Goal: Use online tool/utility: Utilize a website feature to perform a specific function

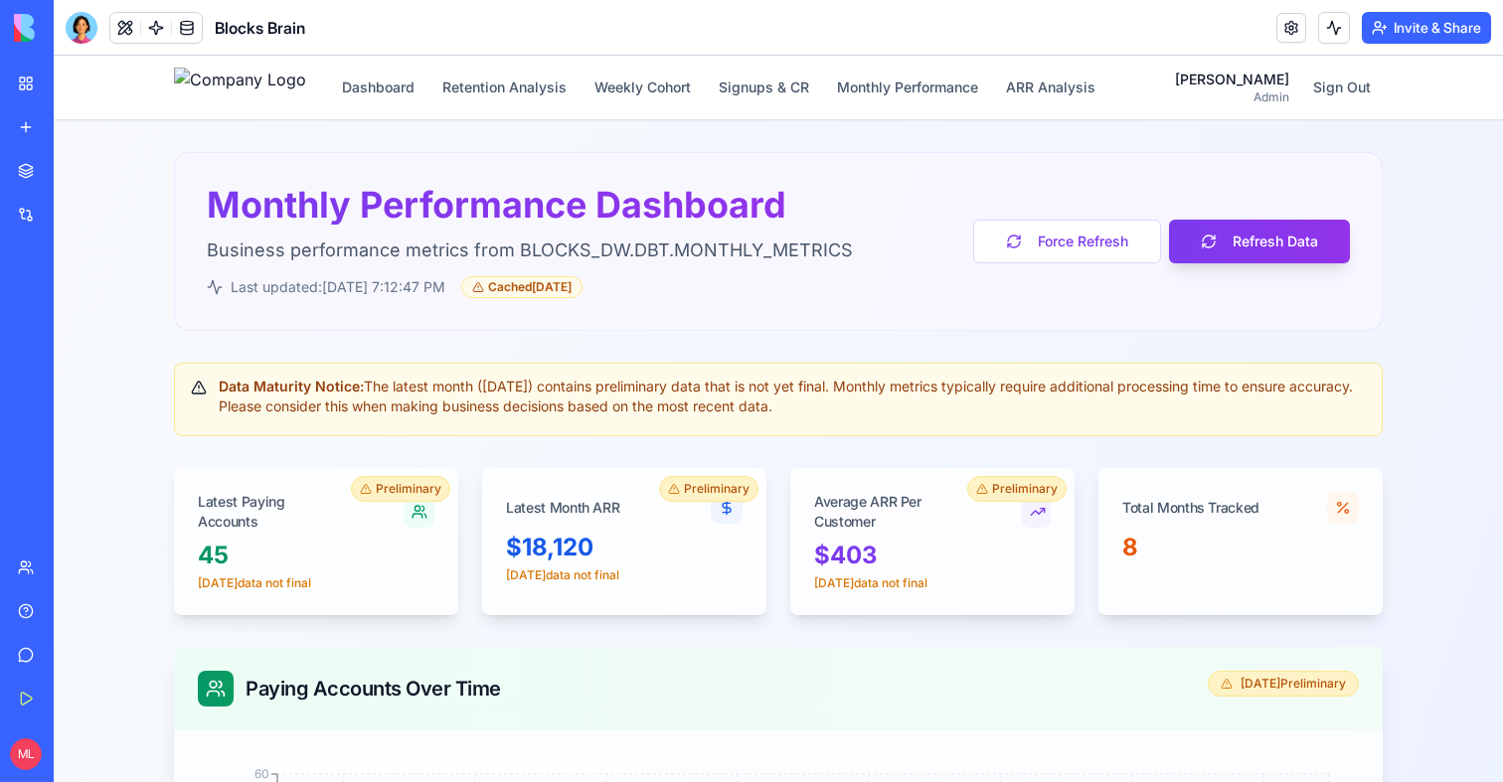
scroll to position [1278, 0]
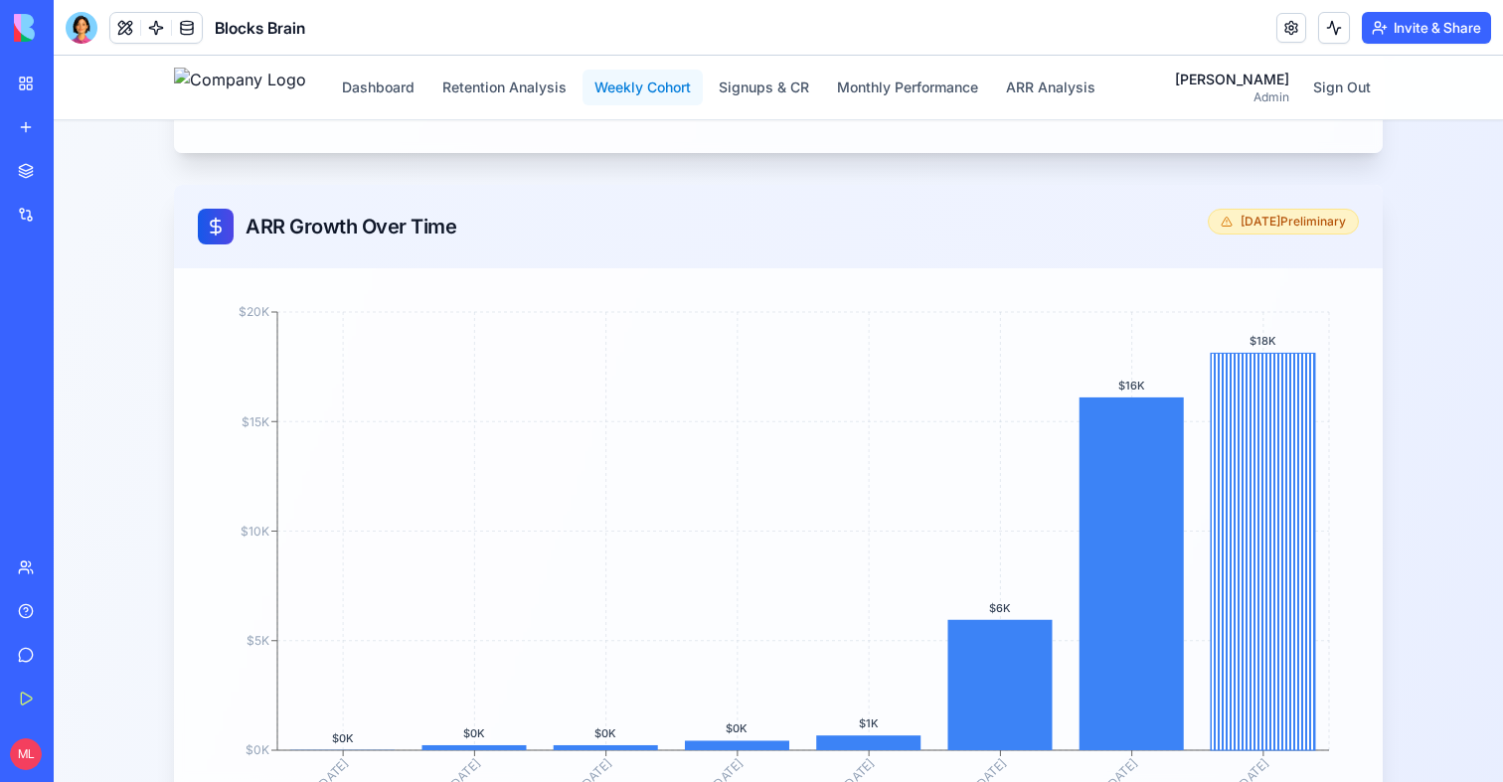
click at [681, 83] on button "Weekly Cohort" at bounding box center [643, 88] width 120 height 36
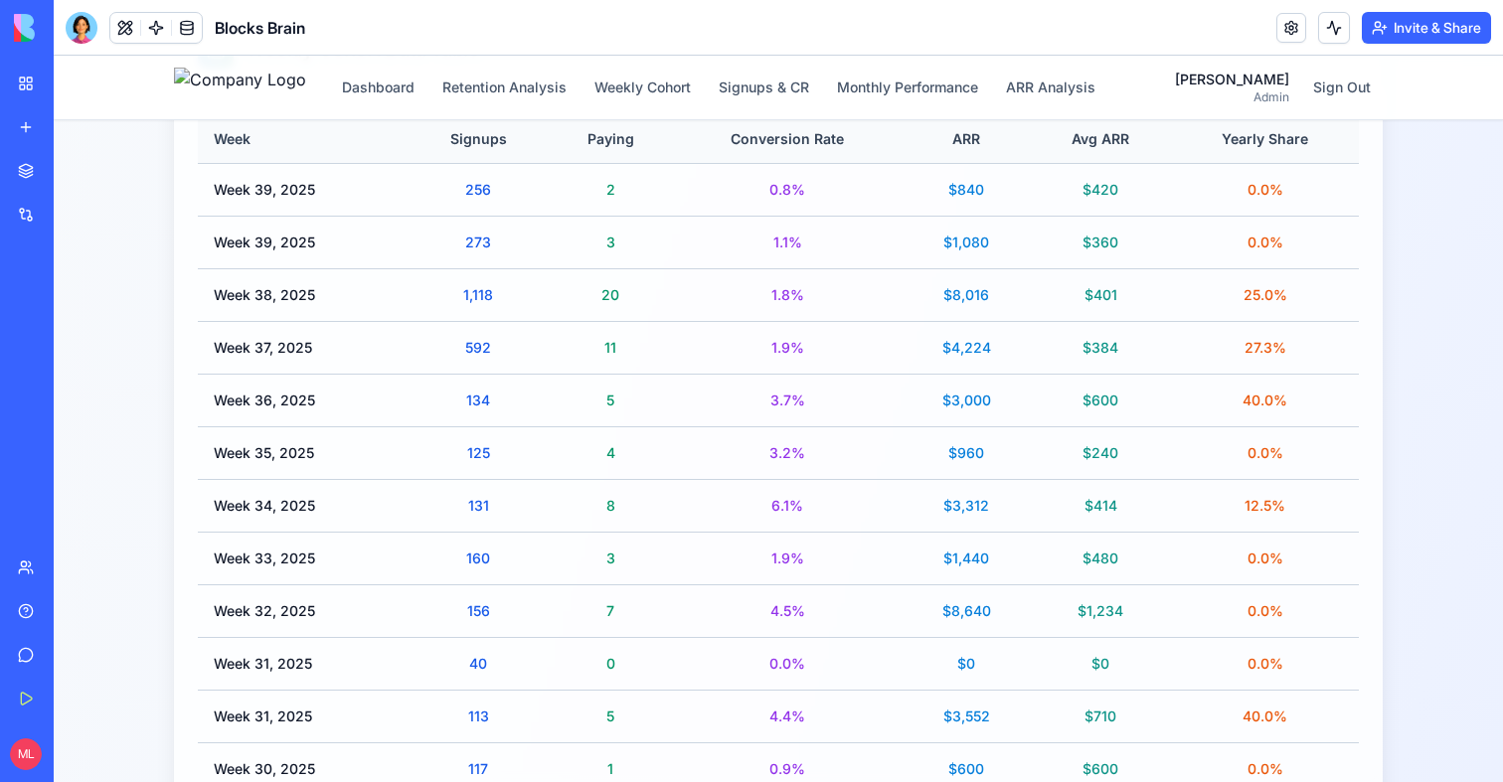
scroll to position [502, 0]
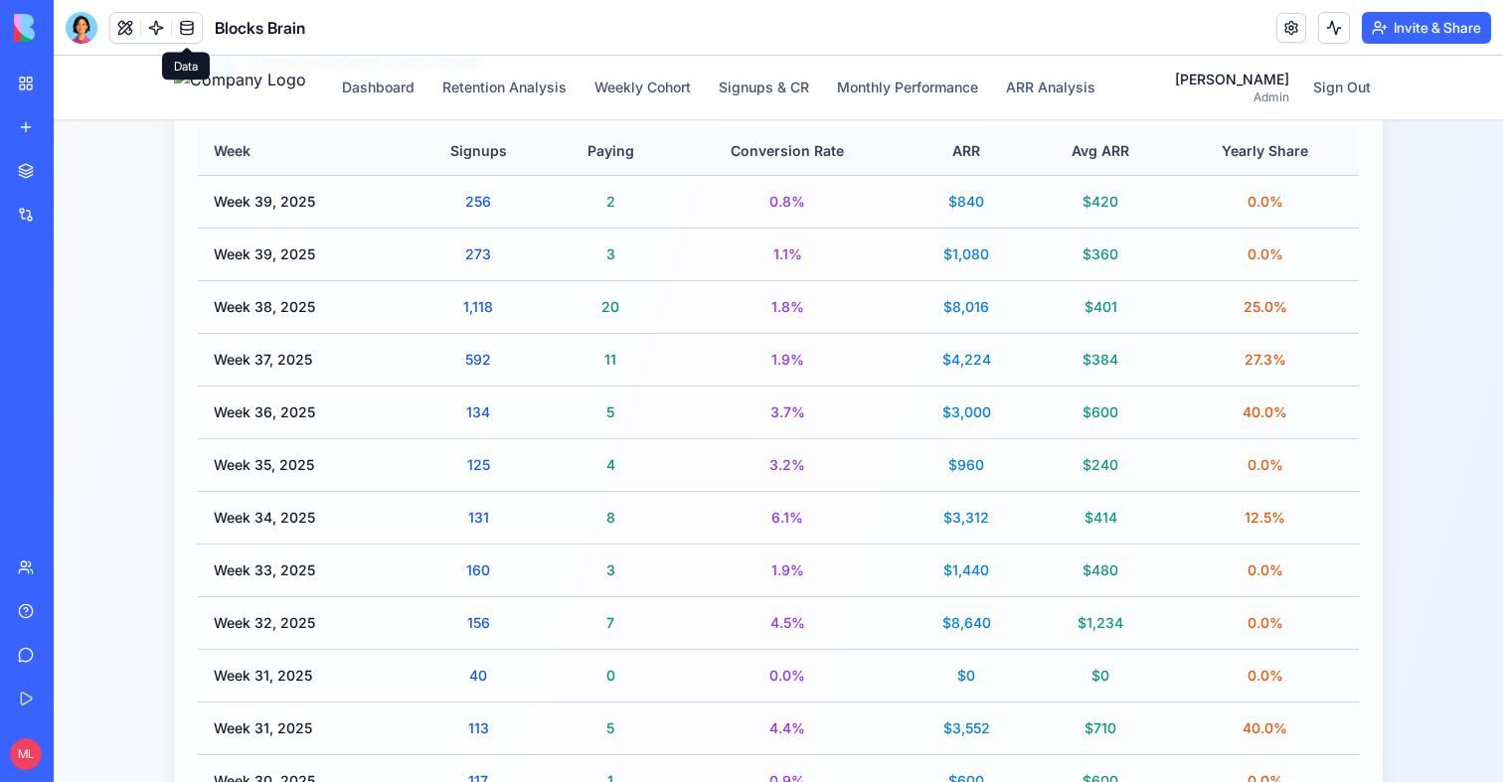
click at [187, 18] on span at bounding box center [187, 28] width 56 height 56
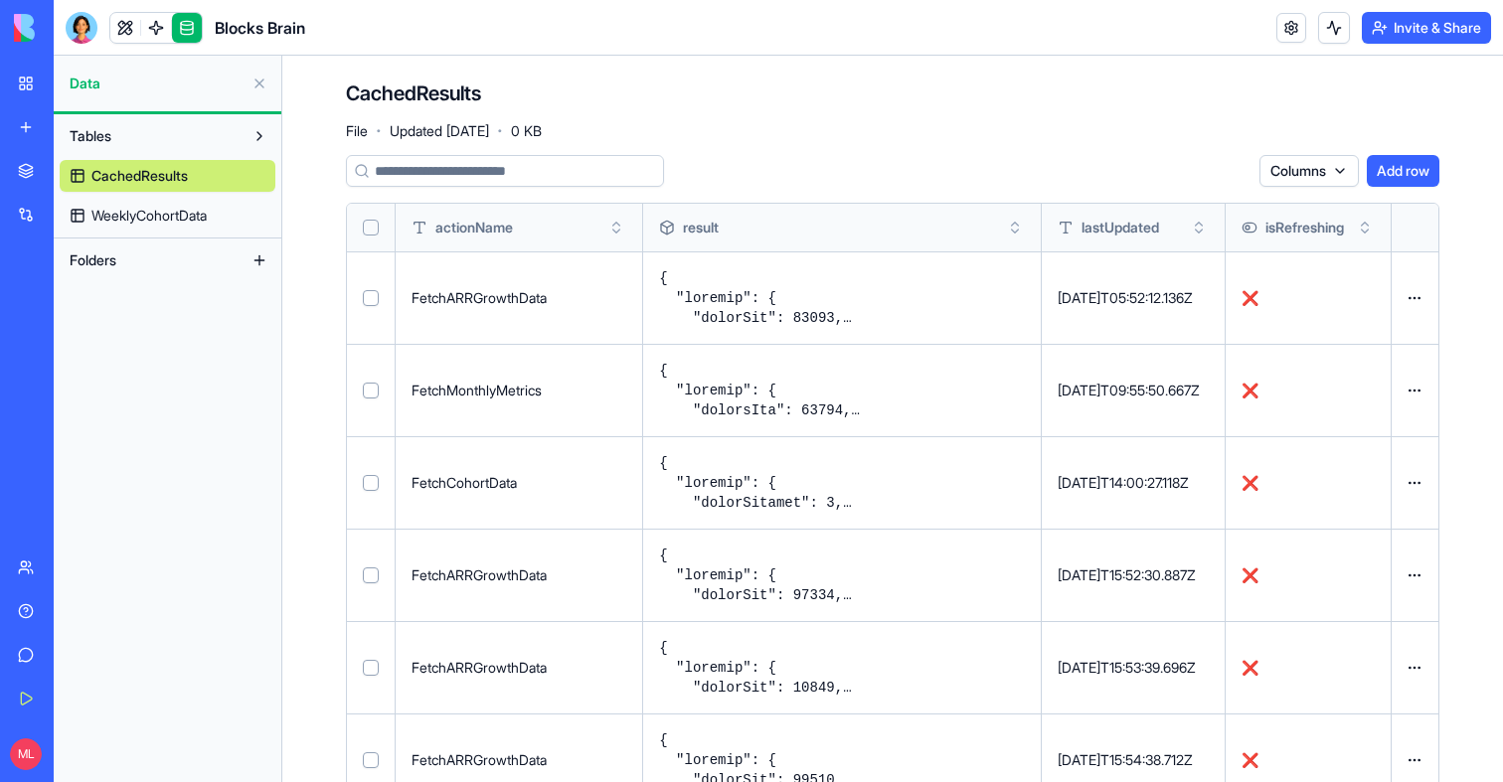
click at [194, 214] on span "WeeklyCohortData" at bounding box center [148, 216] width 115 height 20
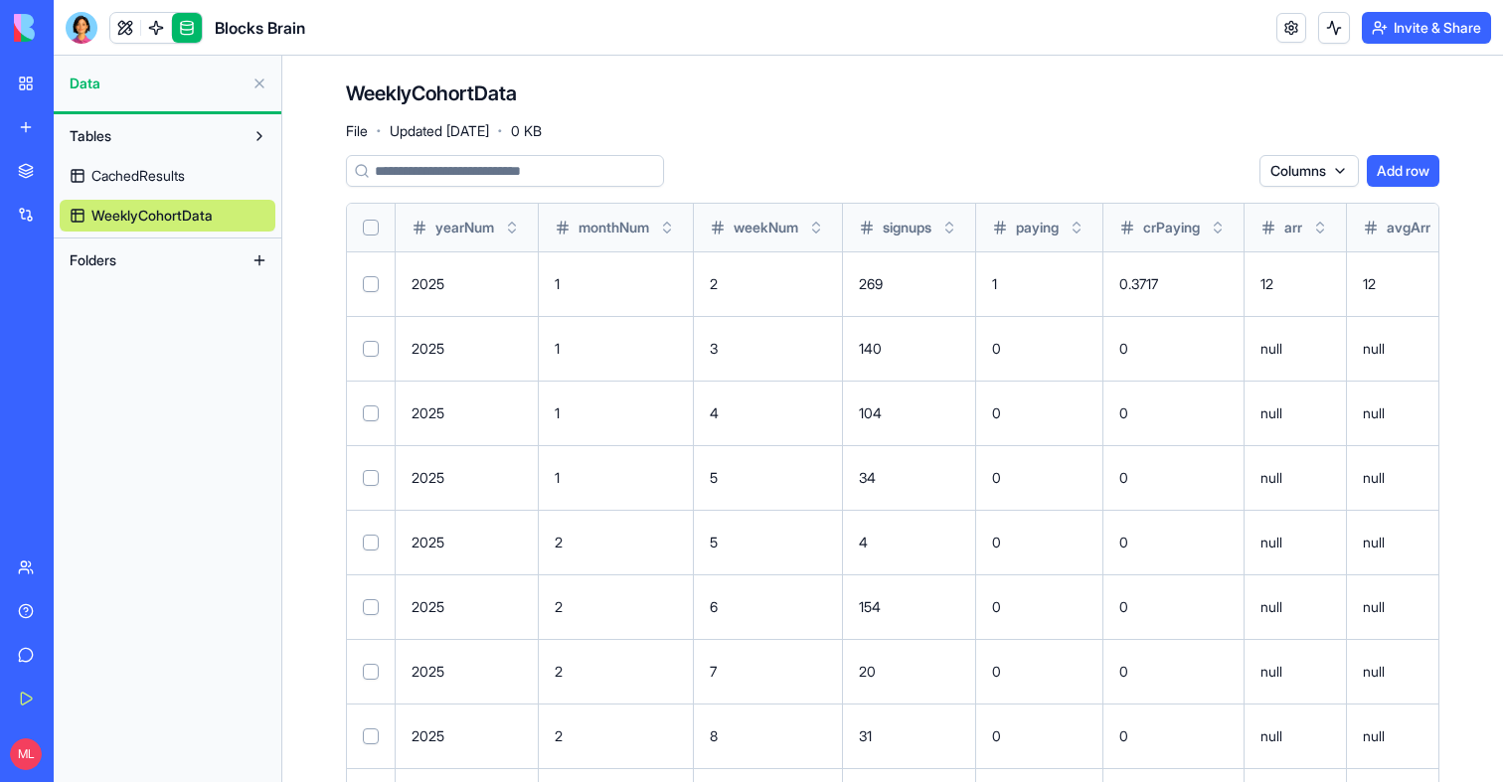
click at [370, 229] on button "Select all" at bounding box center [371, 228] width 16 height 16
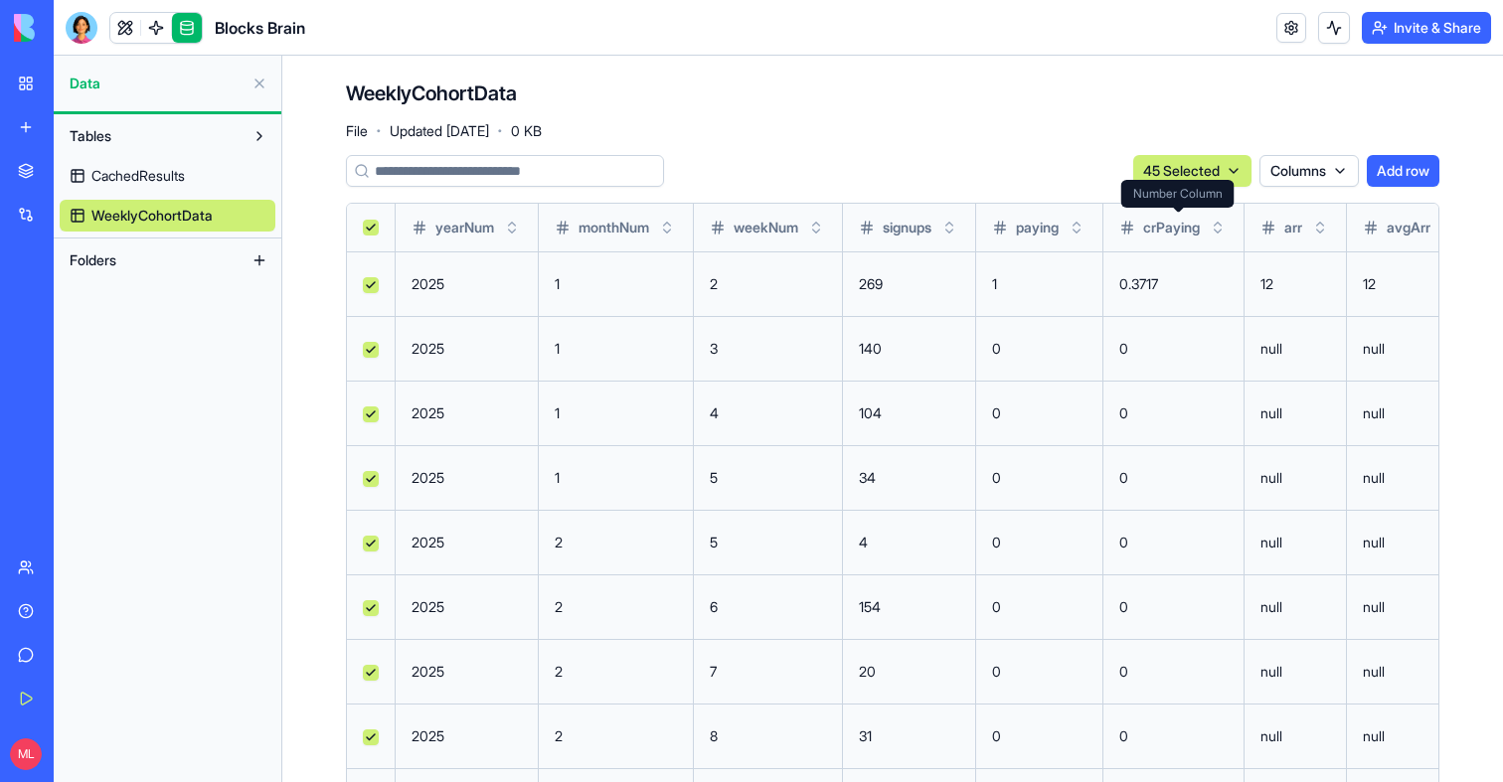
click at [1216, 180] on div "Number Column Number Column" at bounding box center [1177, 194] width 113 height 28
click at [1216, 172] on html "BETA My Workspace New app Marketplace Integrations Recent Outlook תיאטרון הקהיל…" at bounding box center [751, 391] width 1503 height 782
click at [1208, 204] on div "Delete" at bounding box center [1181, 212] width 117 height 32
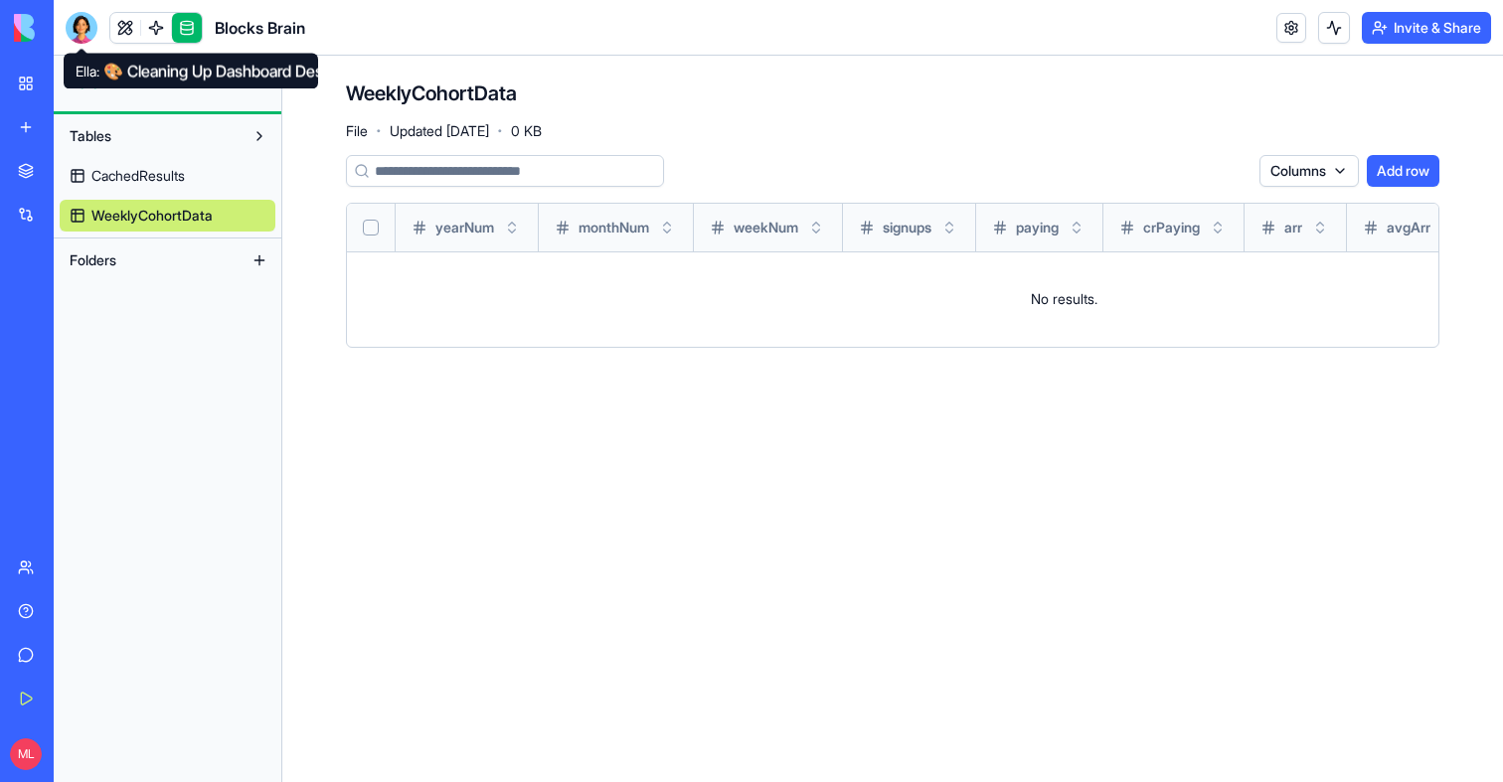
click at [85, 28] on div at bounding box center [82, 28] width 32 height 32
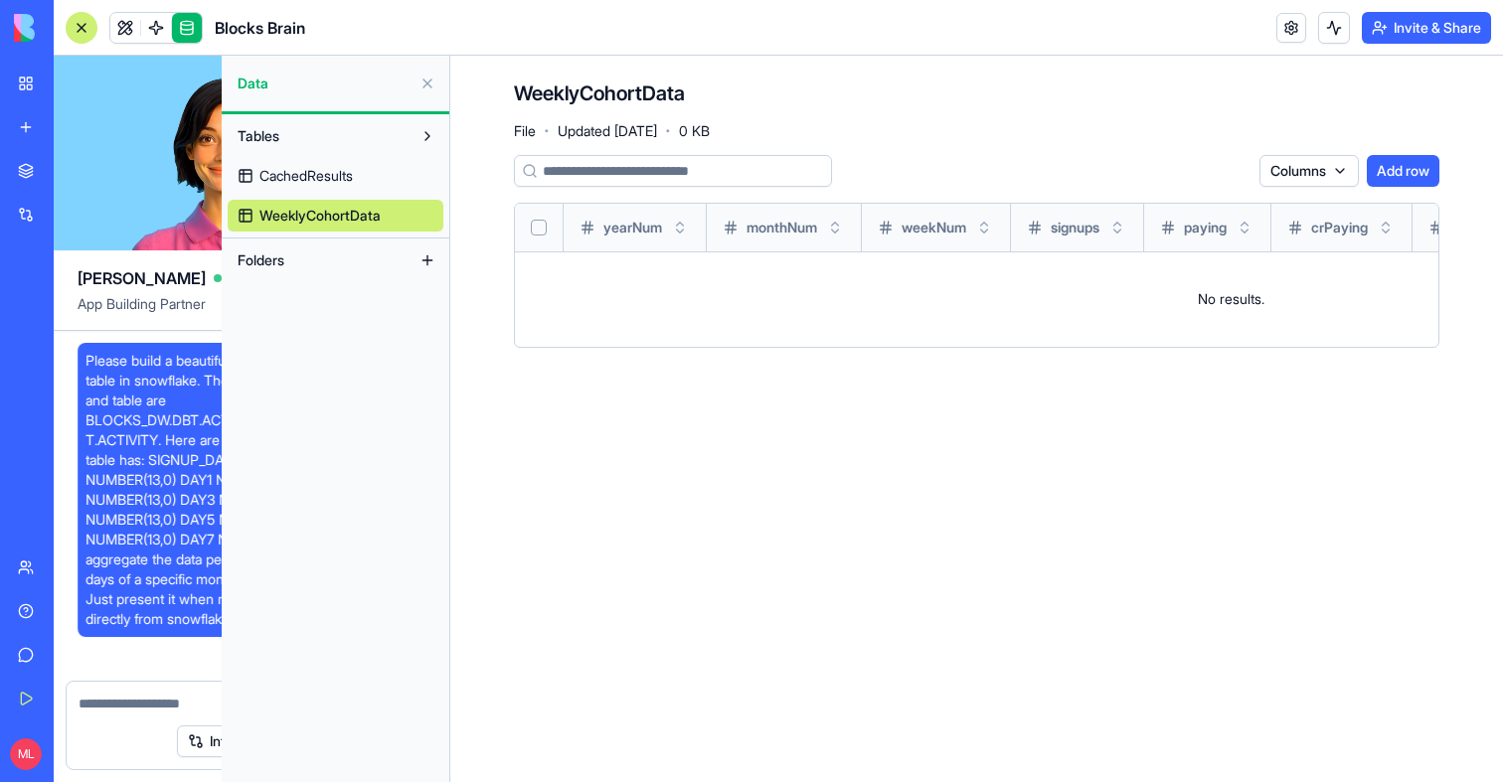
scroll to position [62859, 0]
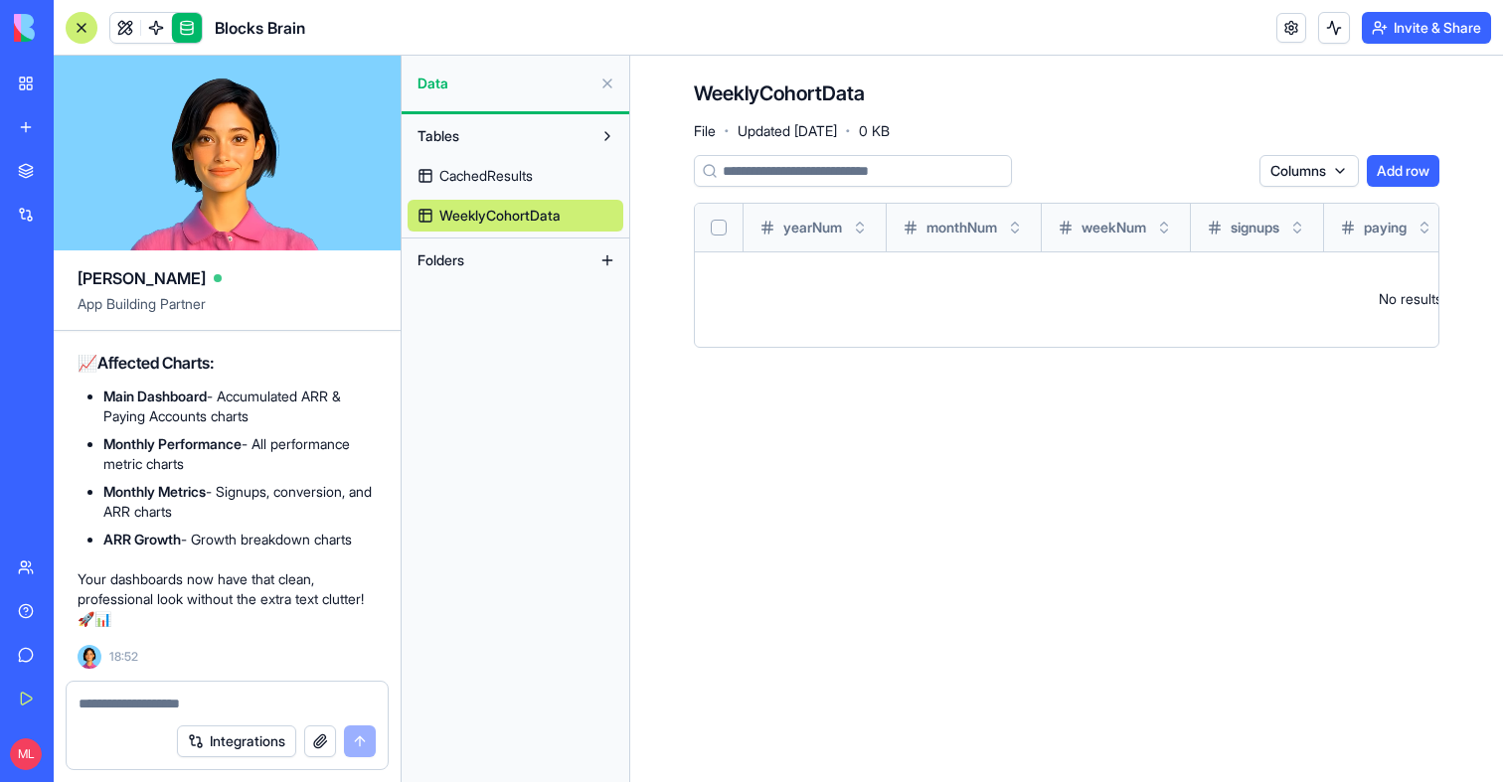
click at [772, 102] on h4 "WeeklyCohortData" at bounding box center [779, 94] width 171 height 28
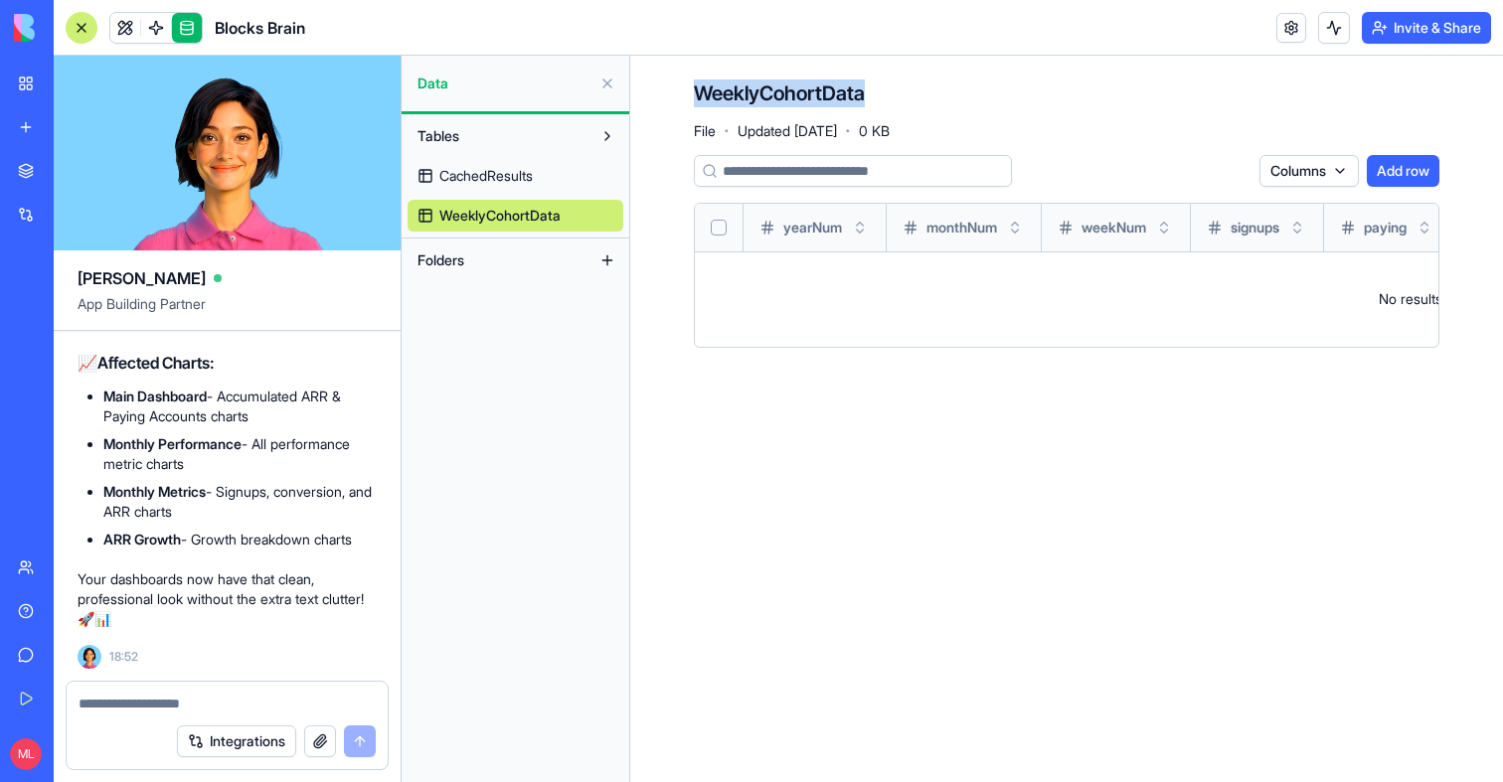
click at [772, 102] on h4 "WeeklyCohortData" at bounding box center [779, 94] width 171 height 28
copy h4 "WeeklyCohortData"
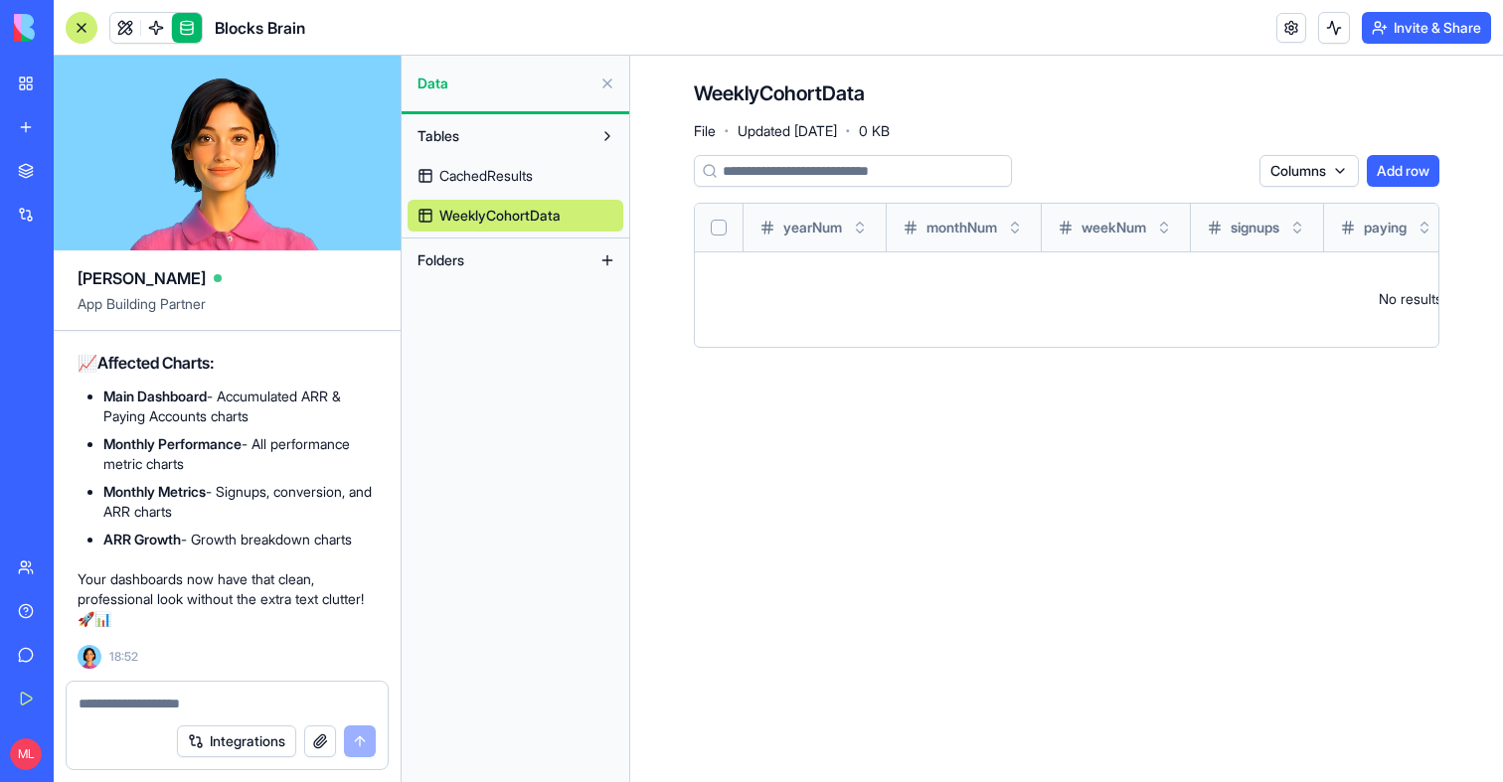
click at [166, 696] on textarea at bounding box center [227, 704] width 297 height 20
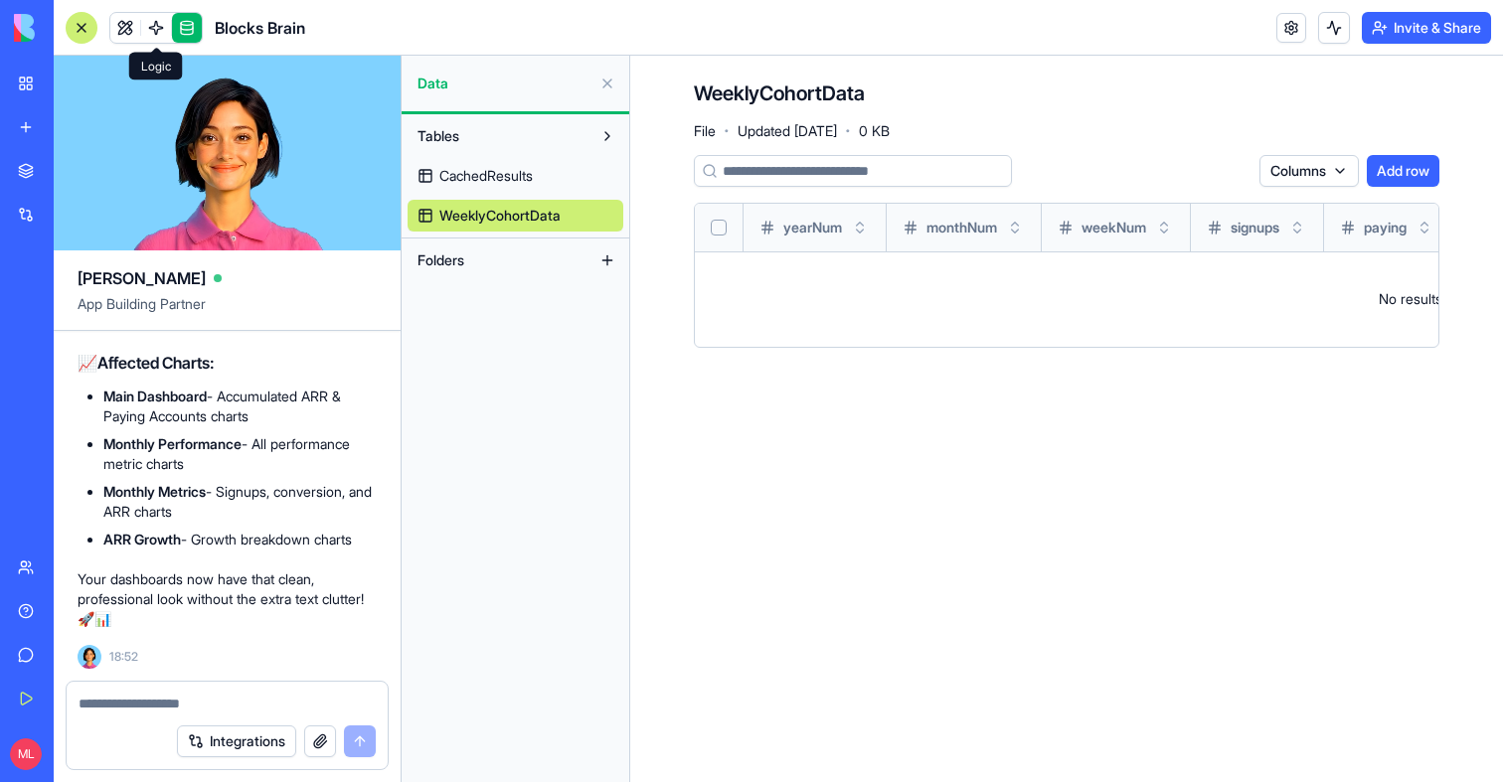
click at [148, 28] on span at bounding box center [156, 28] width 56 height 56
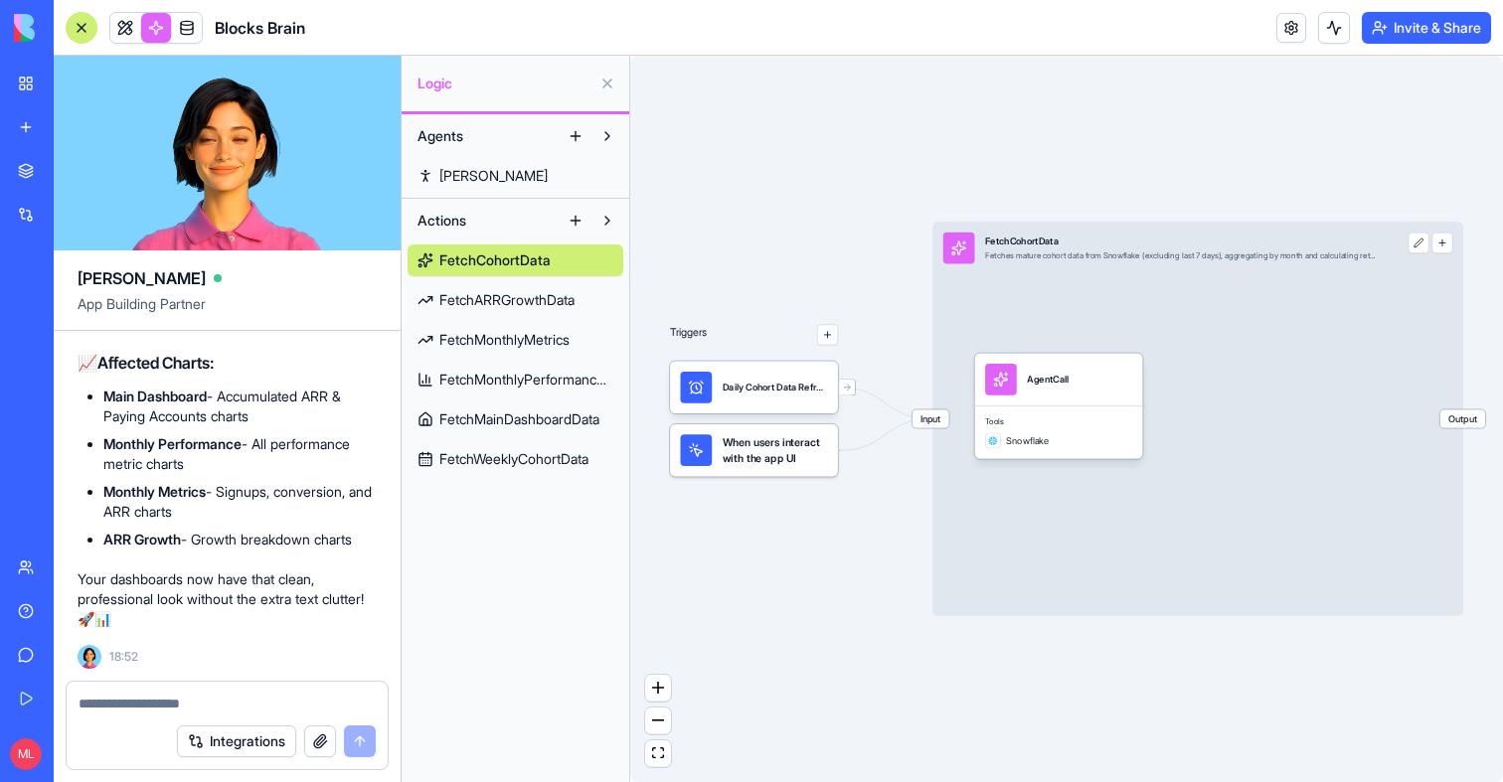
click at [505, 467] on span "FetchWeeklyCohortData" at bounding box center [513, 459] width 149 height 20
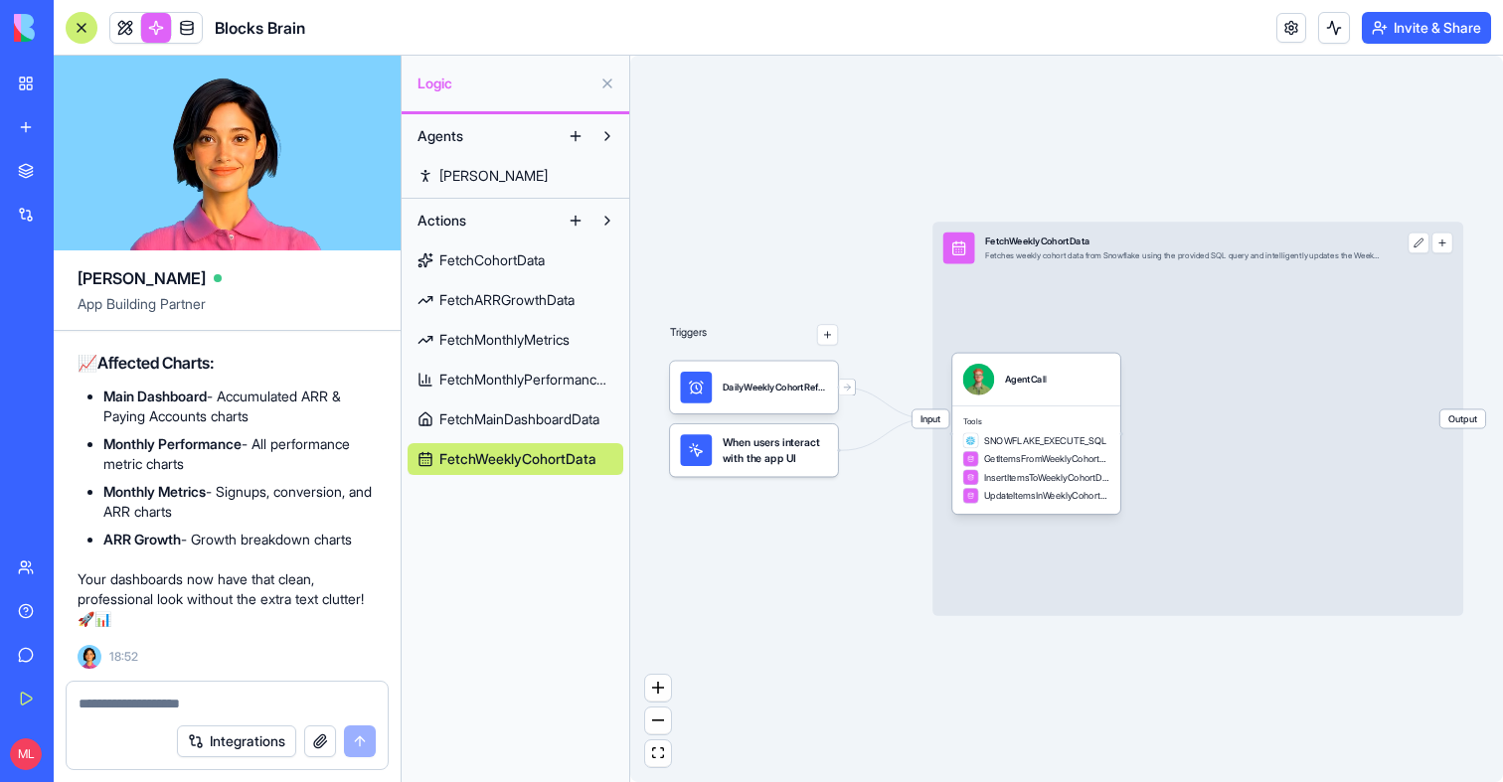
click at [1012, 323] on div "Input FetchWeeklyCohortData Fetches weekly cohort data from Snowflake using the…" at bounding box center [1197, 419] width 531 height 394
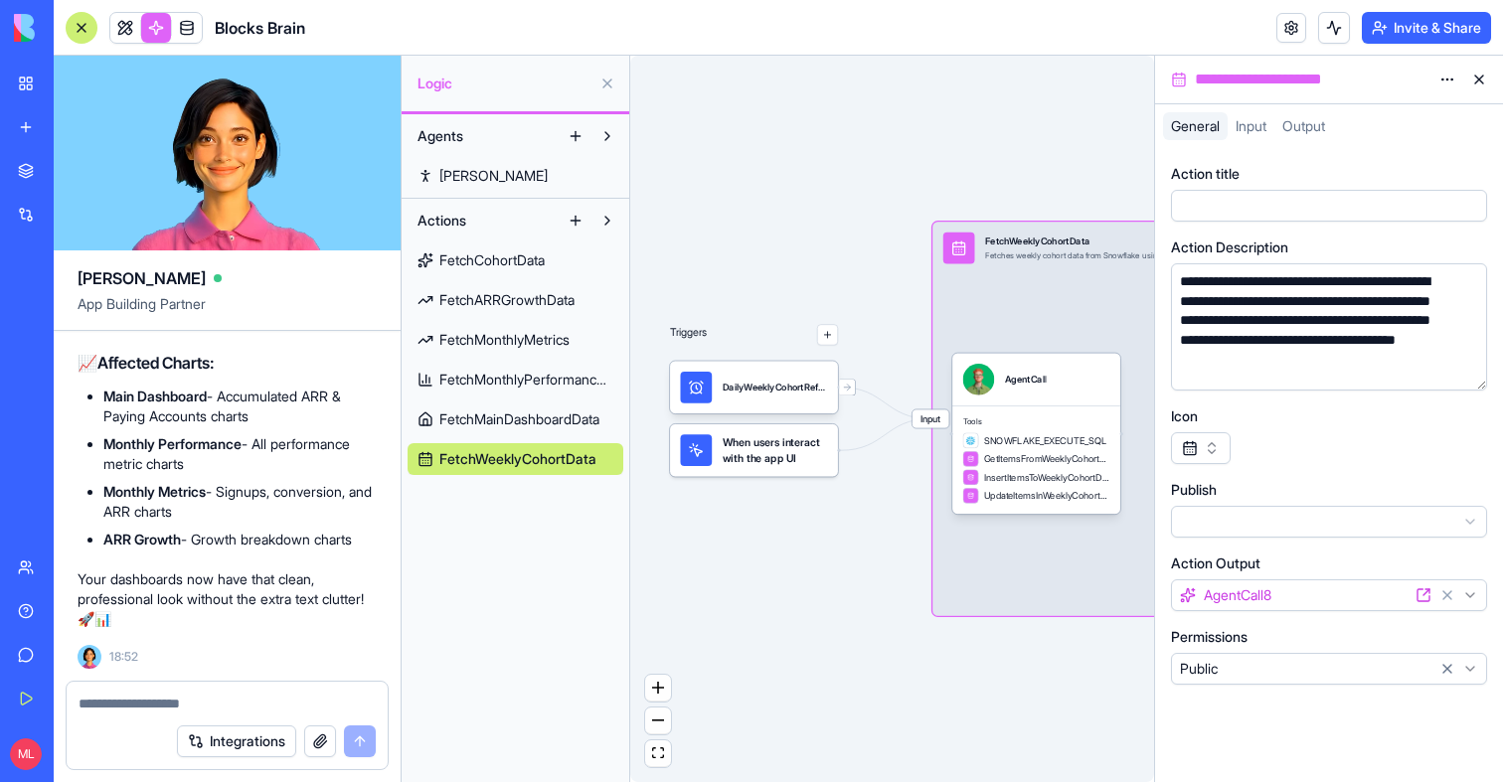
click at [1274, 98] on div "**********" at bounding box center [1329, 80] width 348 height 48
click at [1274, 84] on div "**********" at bounding box center [1311, 80] width 241 height 24
copy div "**********"
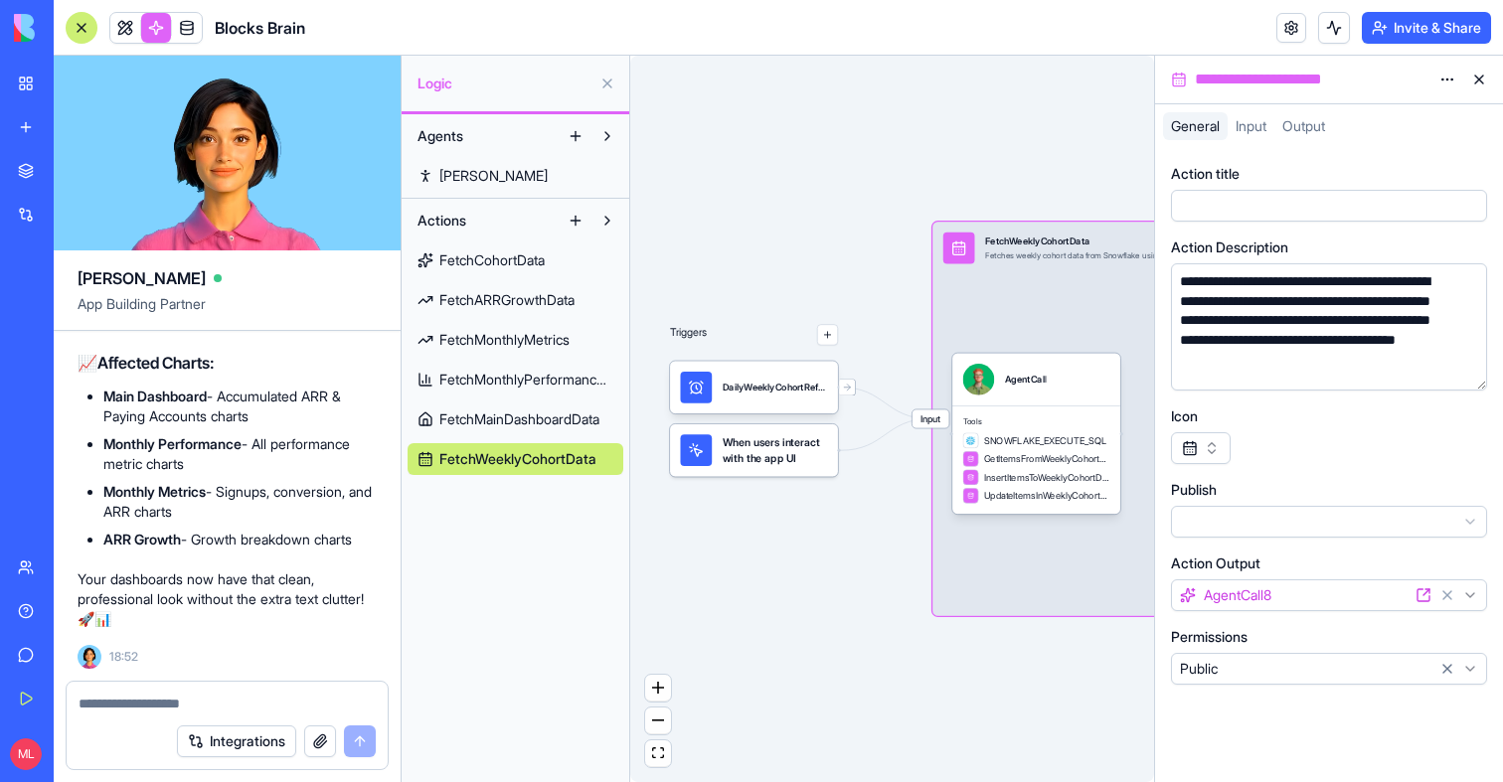
click at [206, 703] on textarea at bounding box center [227, 704] width 297 height 20
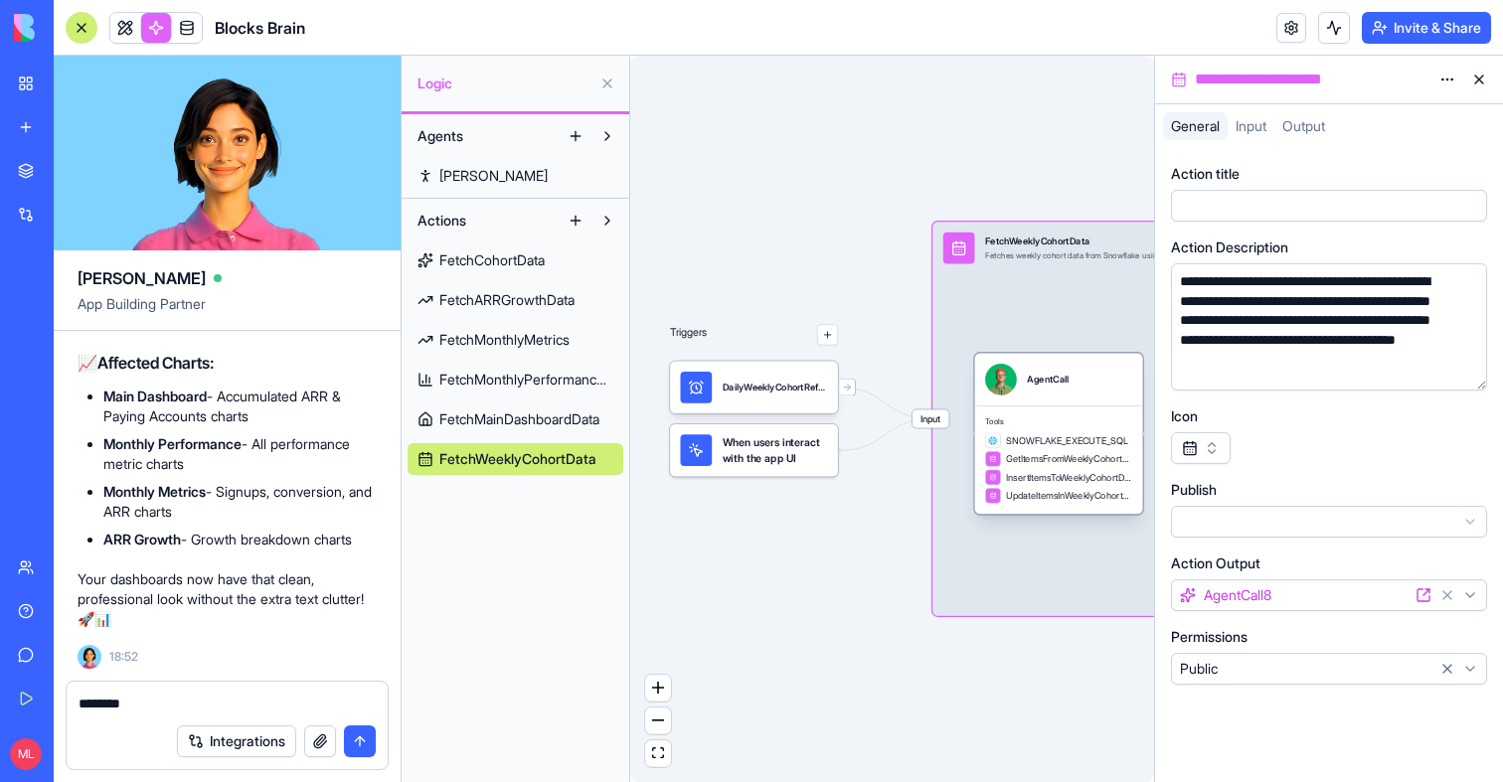
click at [1066, 486] on div "SNOWFLAKE_EXECUTE_SQL GetItemsFromWeeklyCohortDataTable InsertItemsToWeeklyCoho…" at bounding box center [1058, 467] width 147 height 71
click at [1116, 488] on div "SNOWFLAKE_EXECUTE_SQL GetItemsFromWeeklyCohortDataTable InsertItemsToWeeklyCoho…" at bounding box center [1058, 468] width 147 height 71
click at [1077, 422] on span "Tools" at bounding box center [1058, 423] width 147 height 11
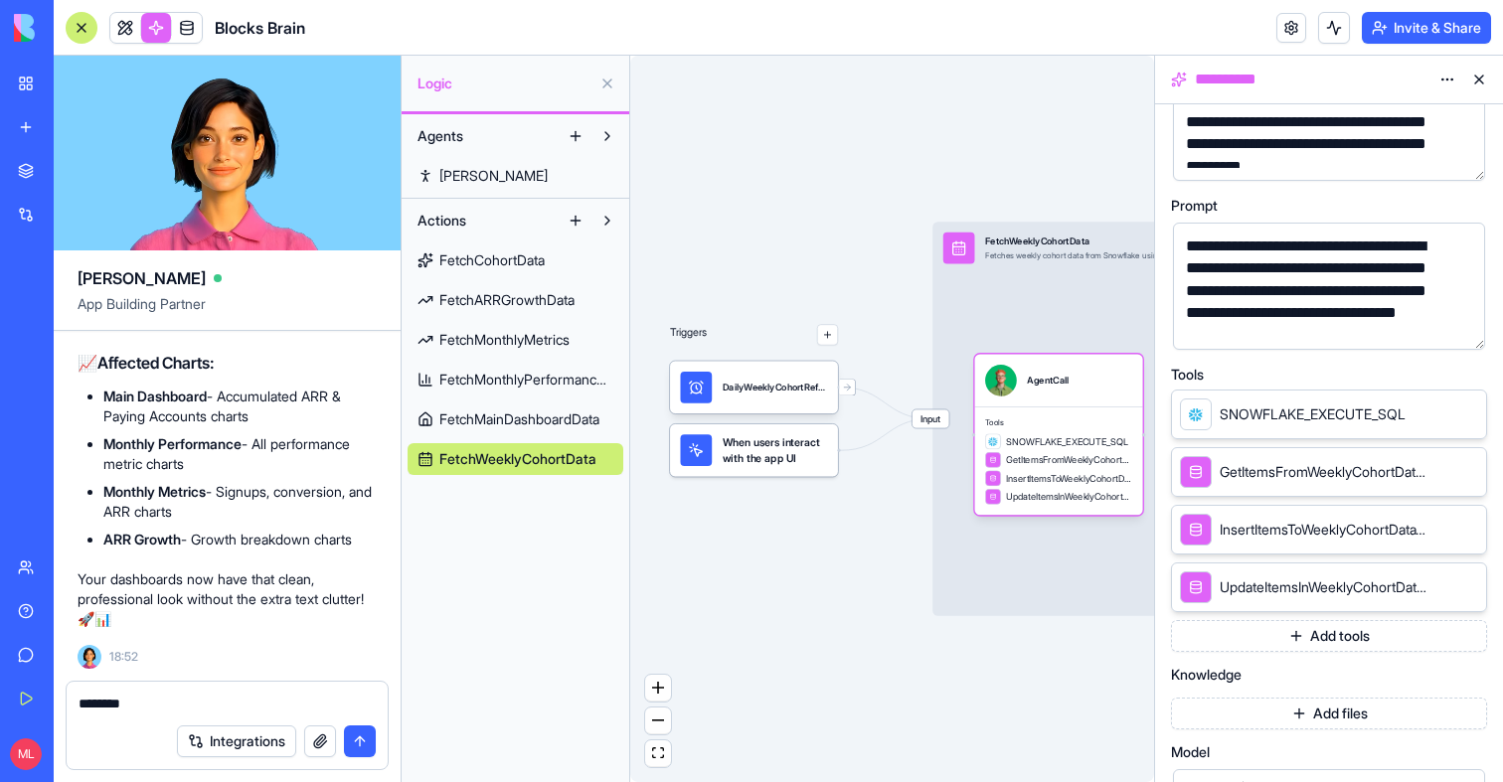
scroll to position [250, 0]
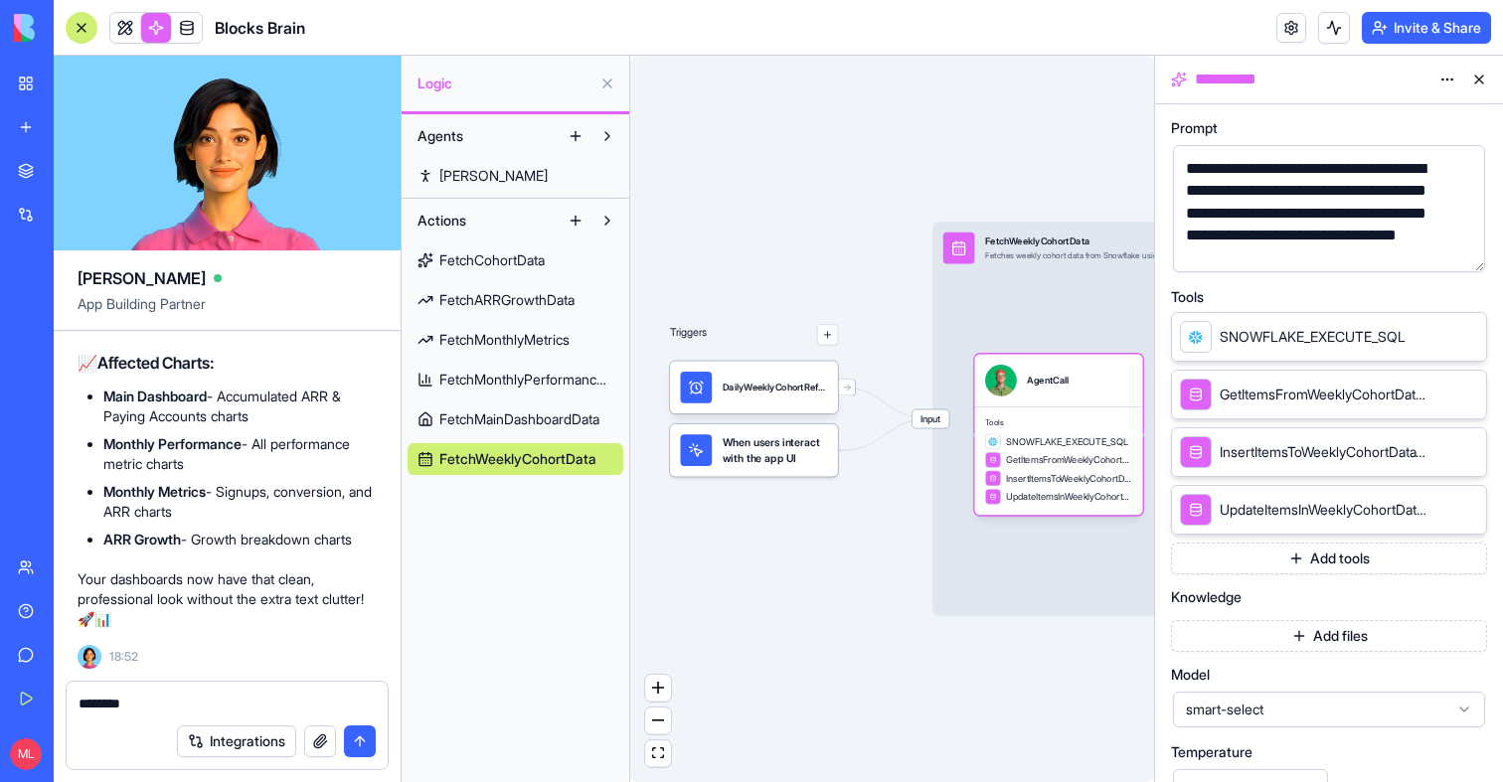
click at [1331, 558] on button "Add tools" at bounding box center [1329, 559] width 316 height 32
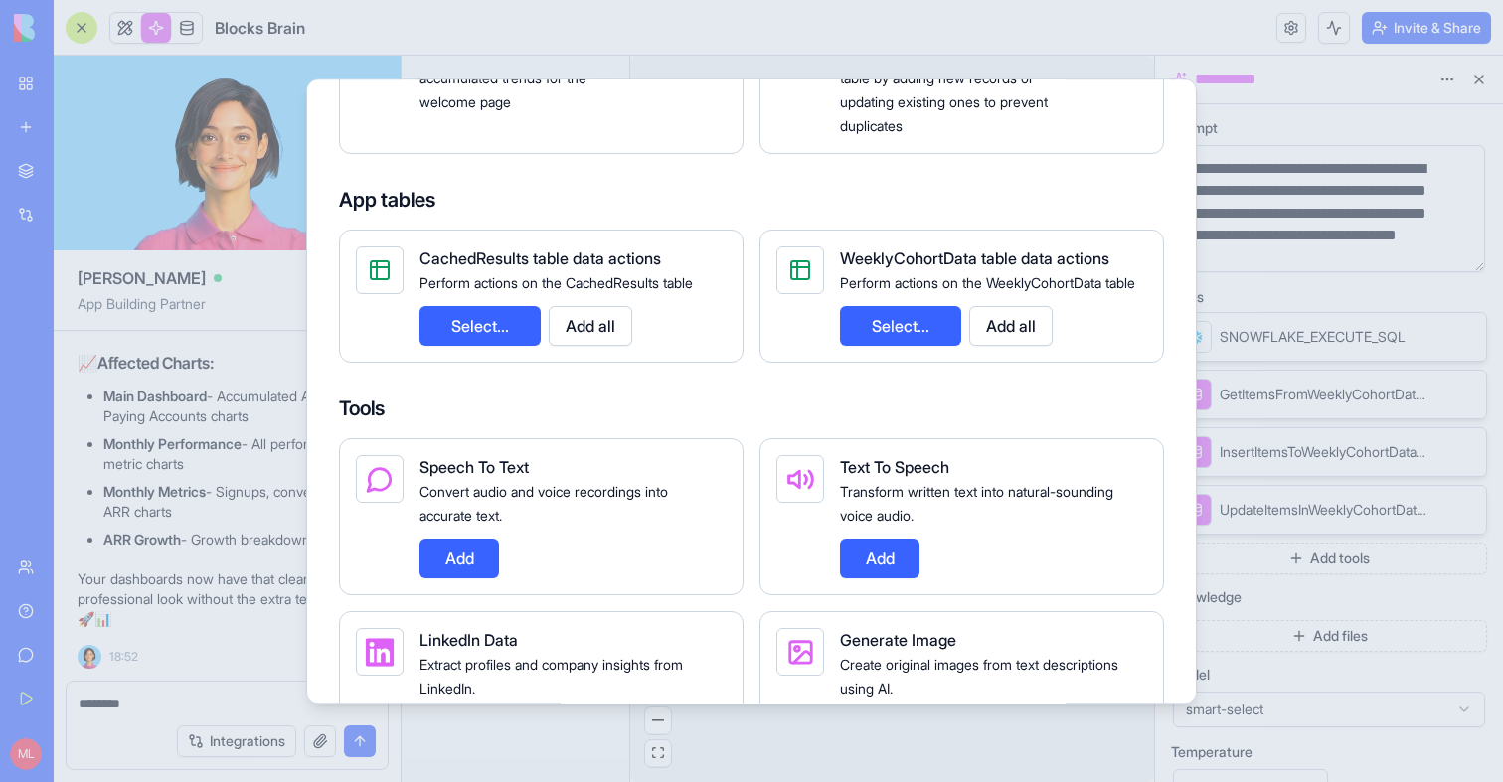
scroll to position [748, 0]
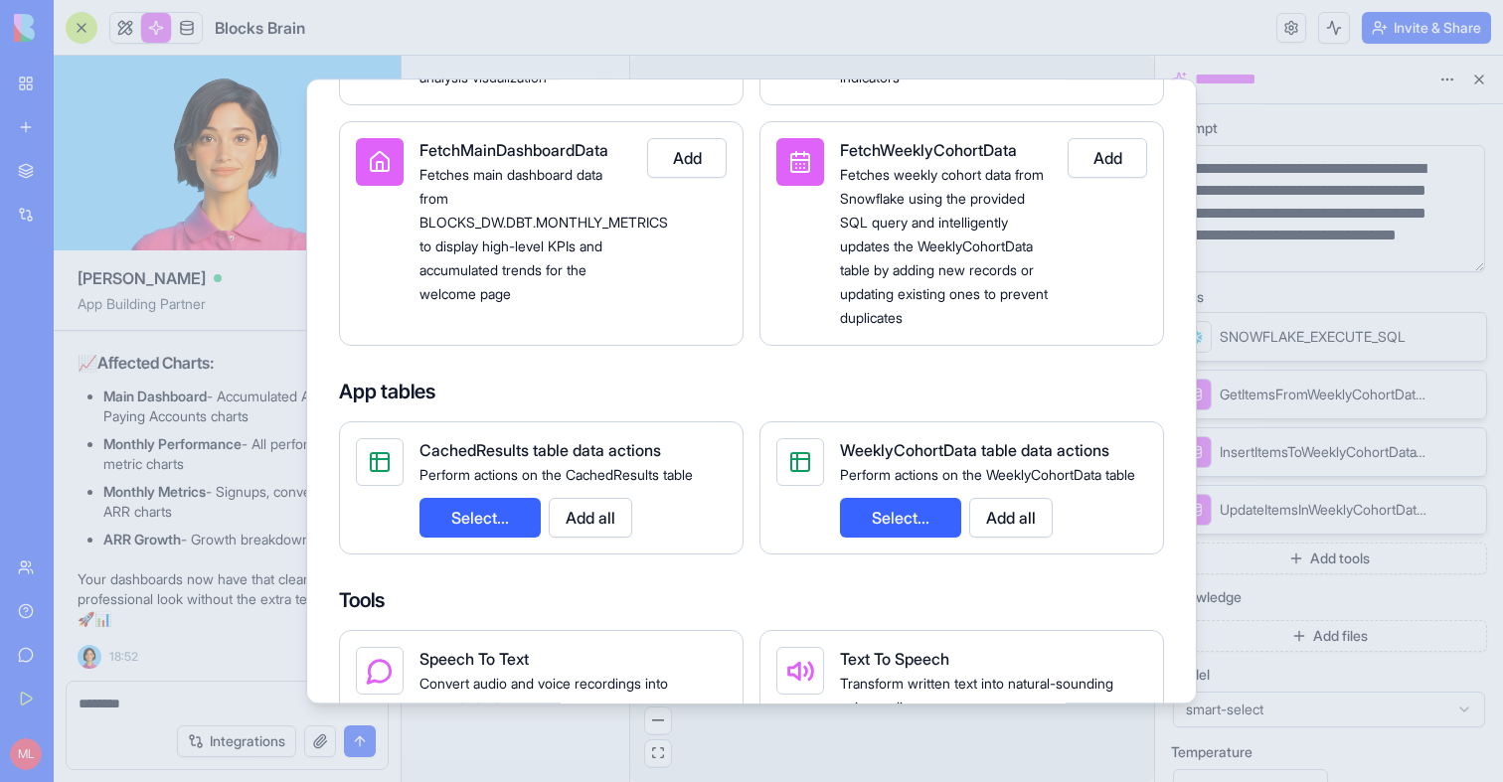
click at [896, 538] on button "Select..." at bounding box center [900, 518] width 121 height 40
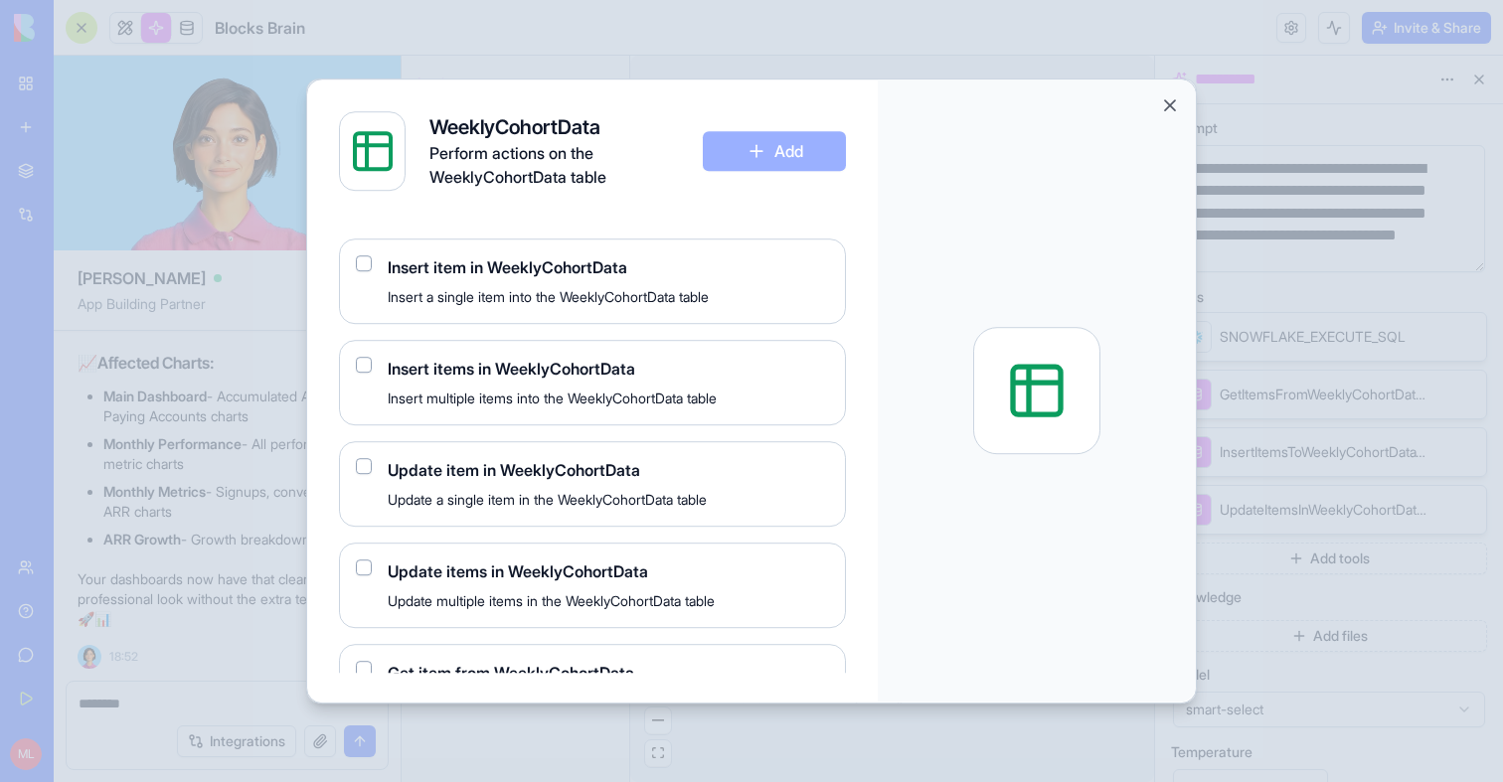
scroll to position [0, 0]
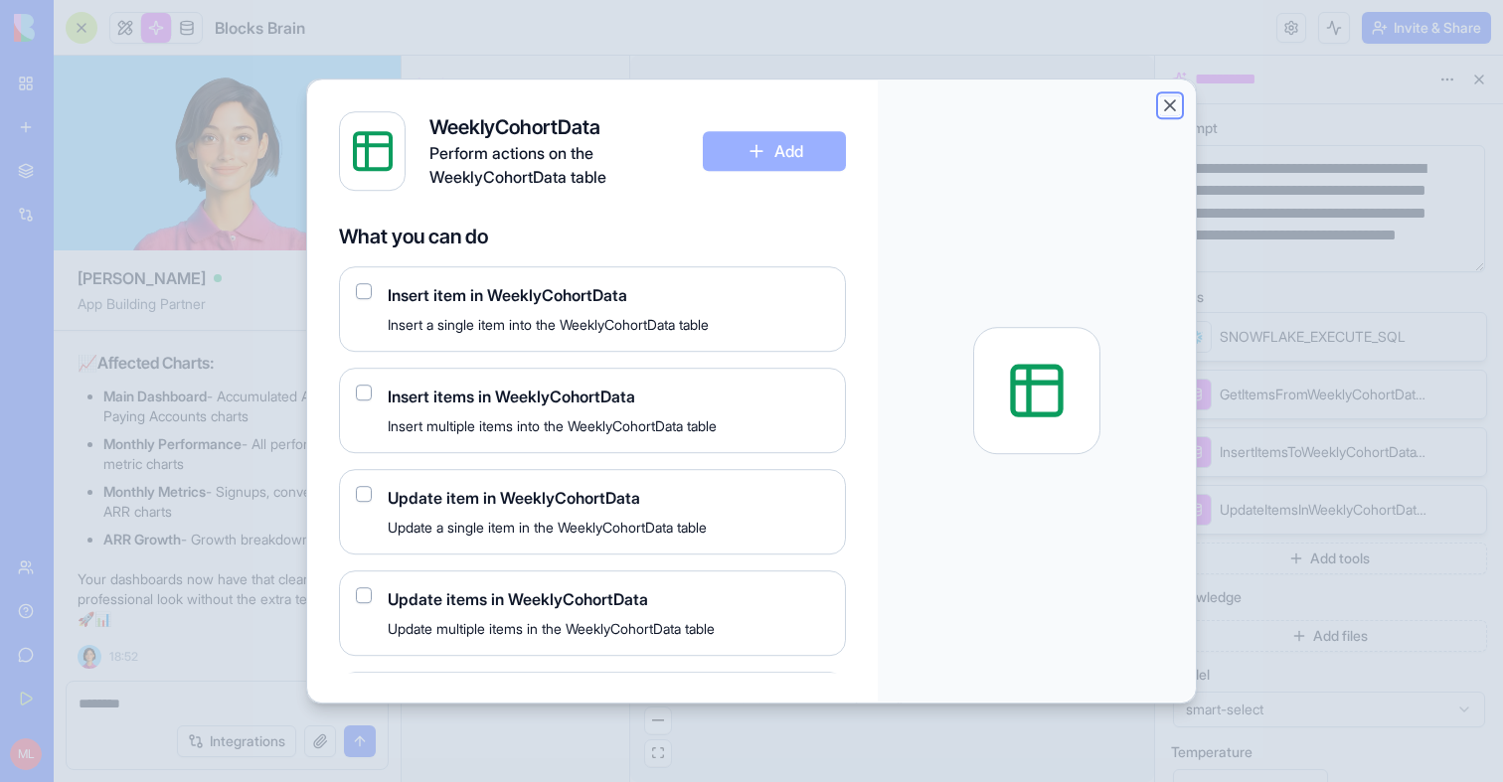
click at [1167, 111] on button "Close" at bounding box center [1170, 105] width 20 height 20
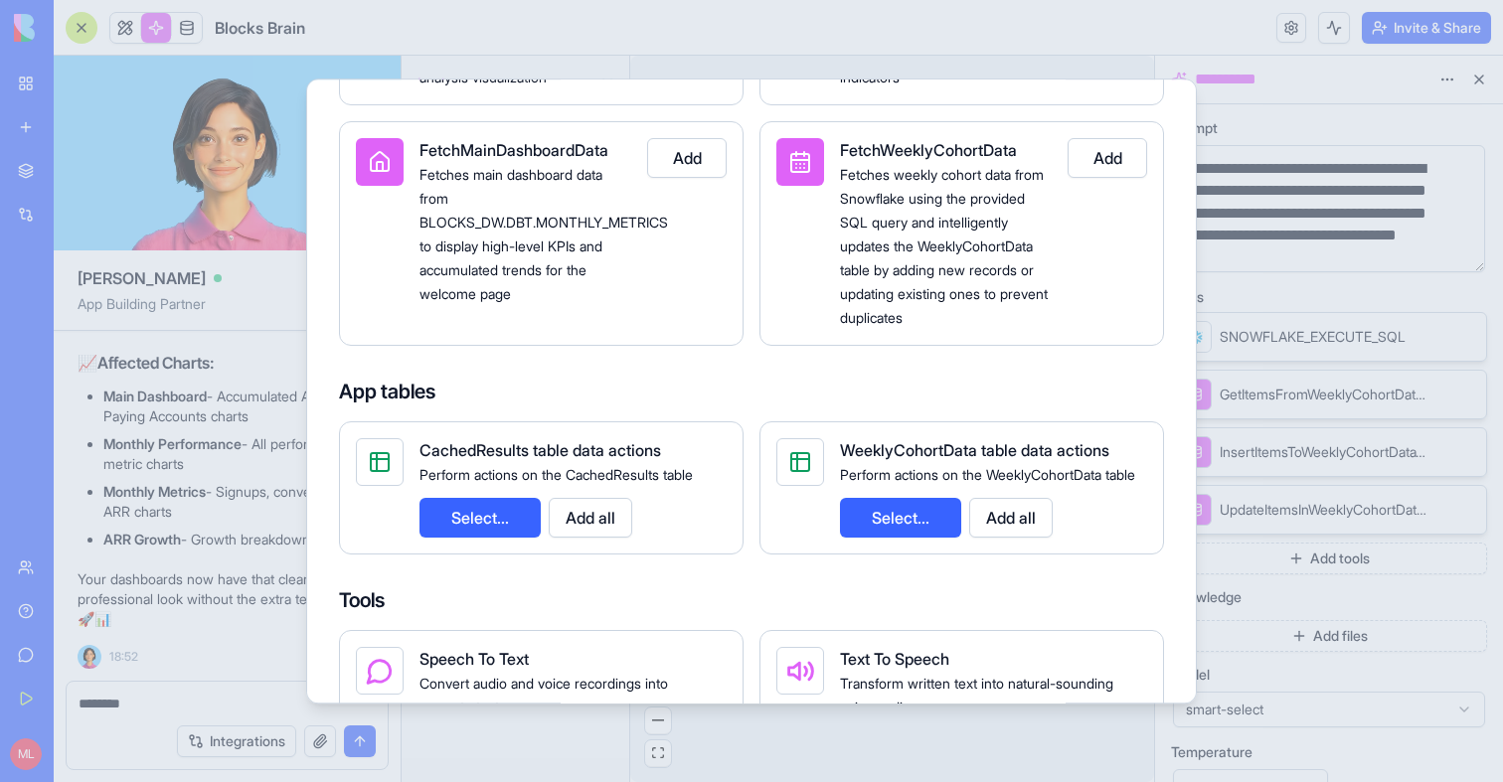
click at [1005, 7] on div at bounding box center [751, 391] width 1503 height 782
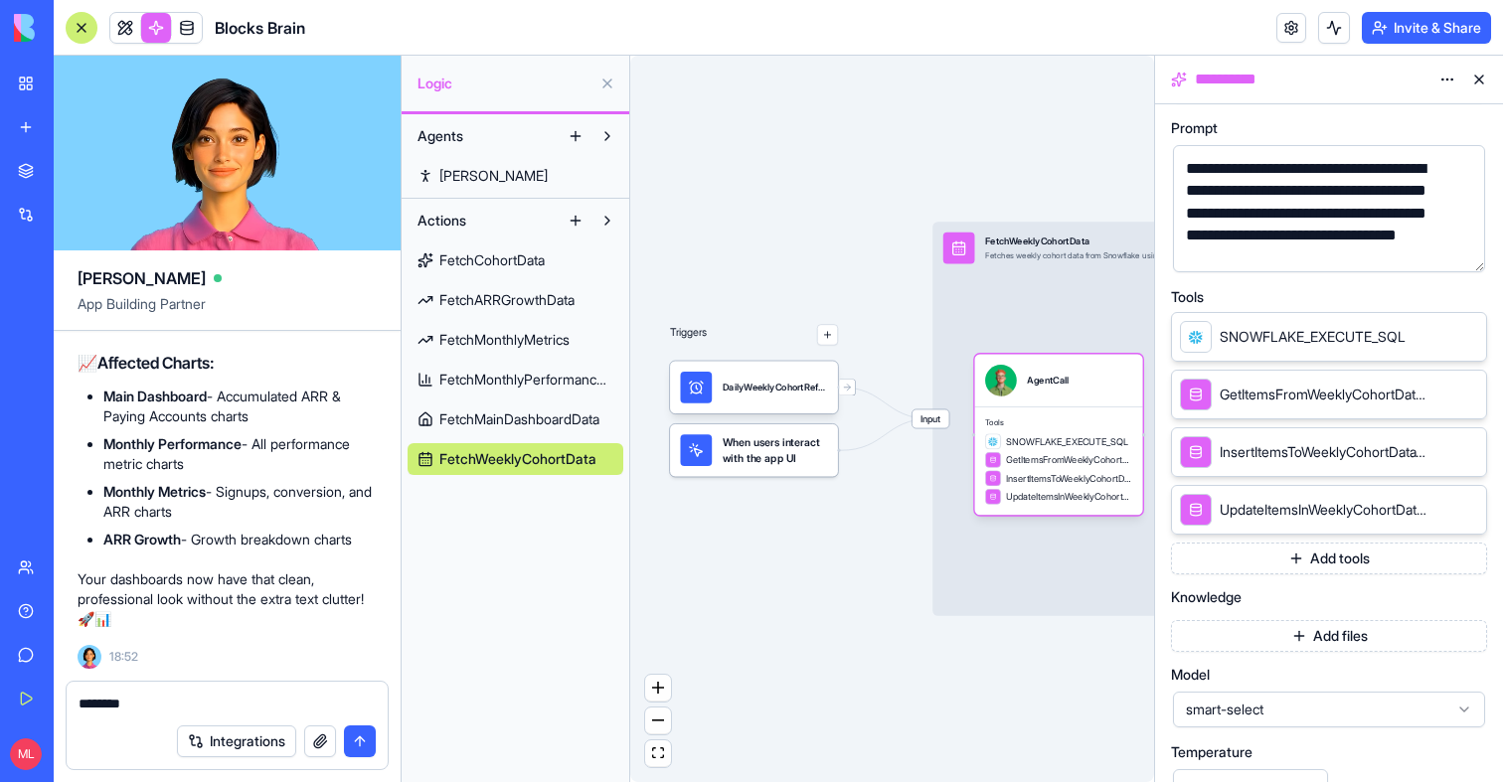
click at [156, 719] on div "Integrations" at bounding box center [227, 742] width 321 height 56
click at [184, 701] on textarea "*******" at bounding box center [227, 704] width 297 height 20
paste textarea "**********"
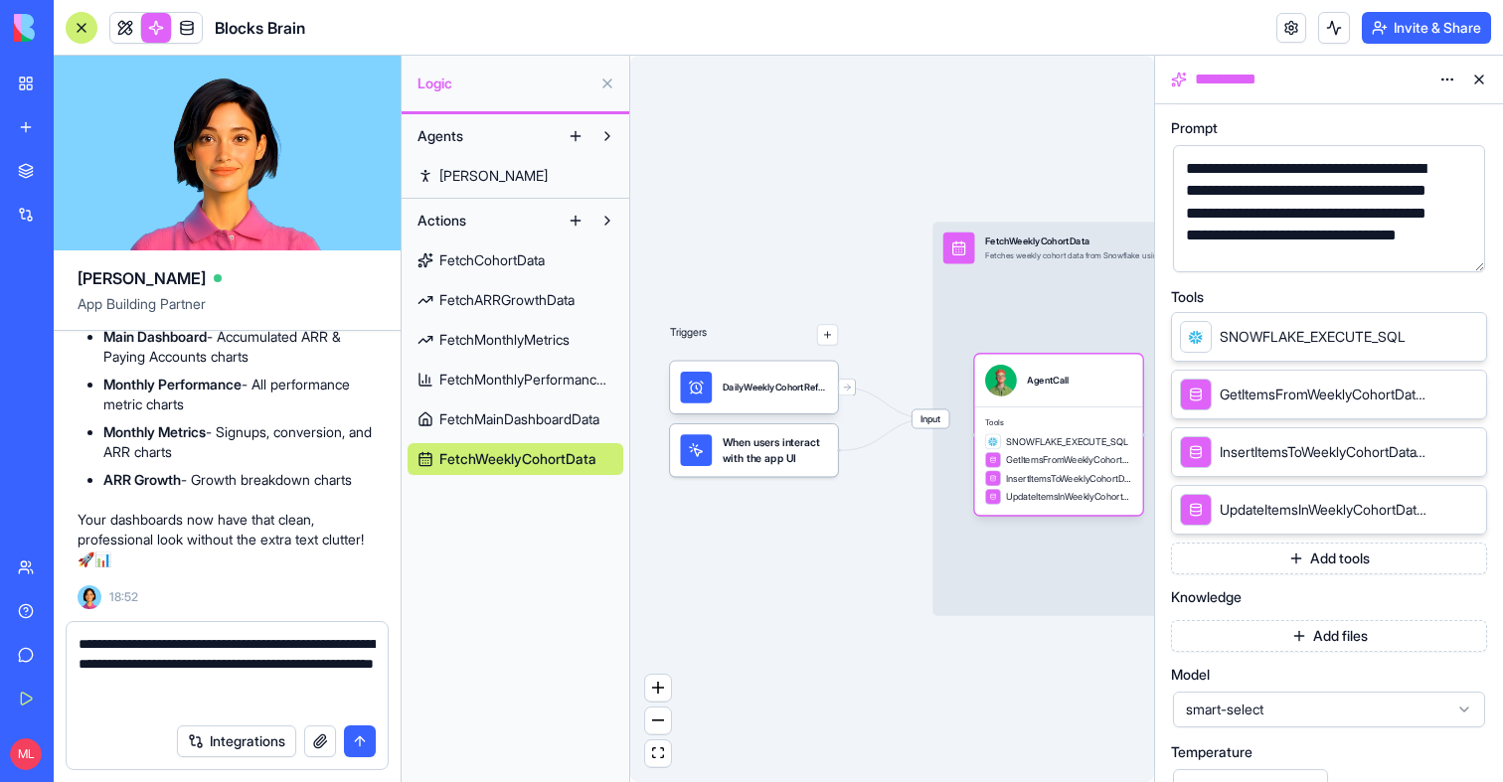
type textarea "**********"
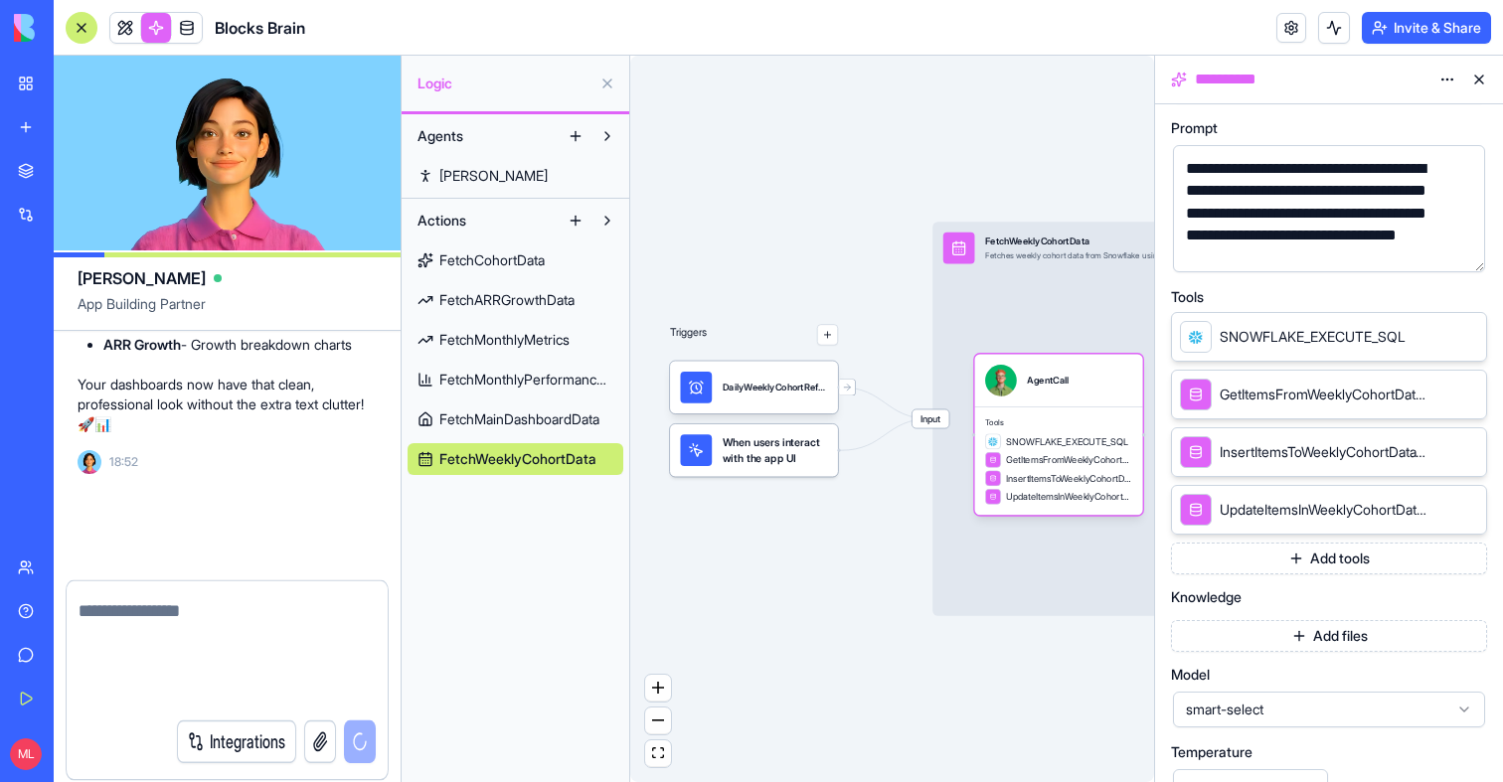
scroll to position [62994, 0]
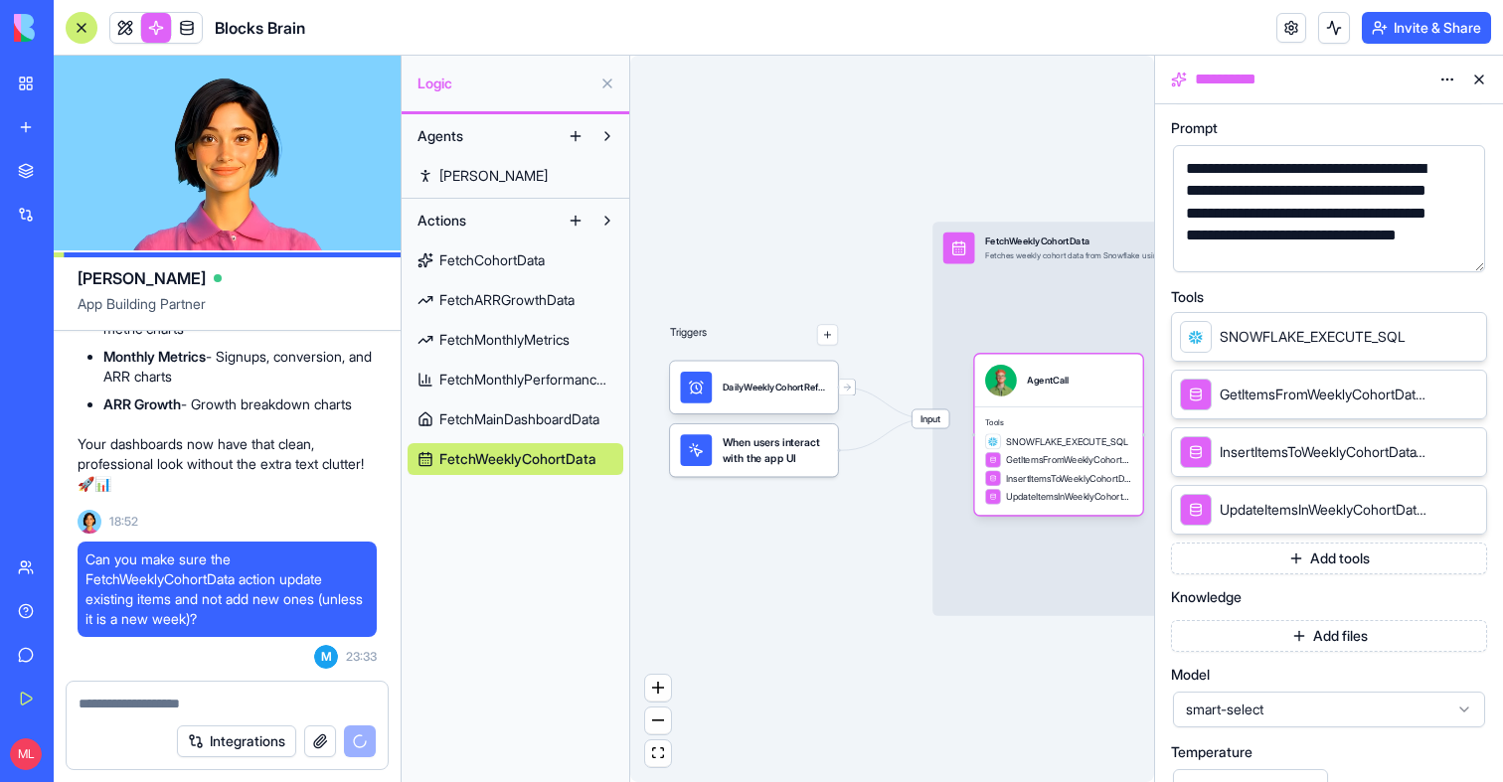
select select
